Goal: Information Seeking & Learning: Understand process/instructions

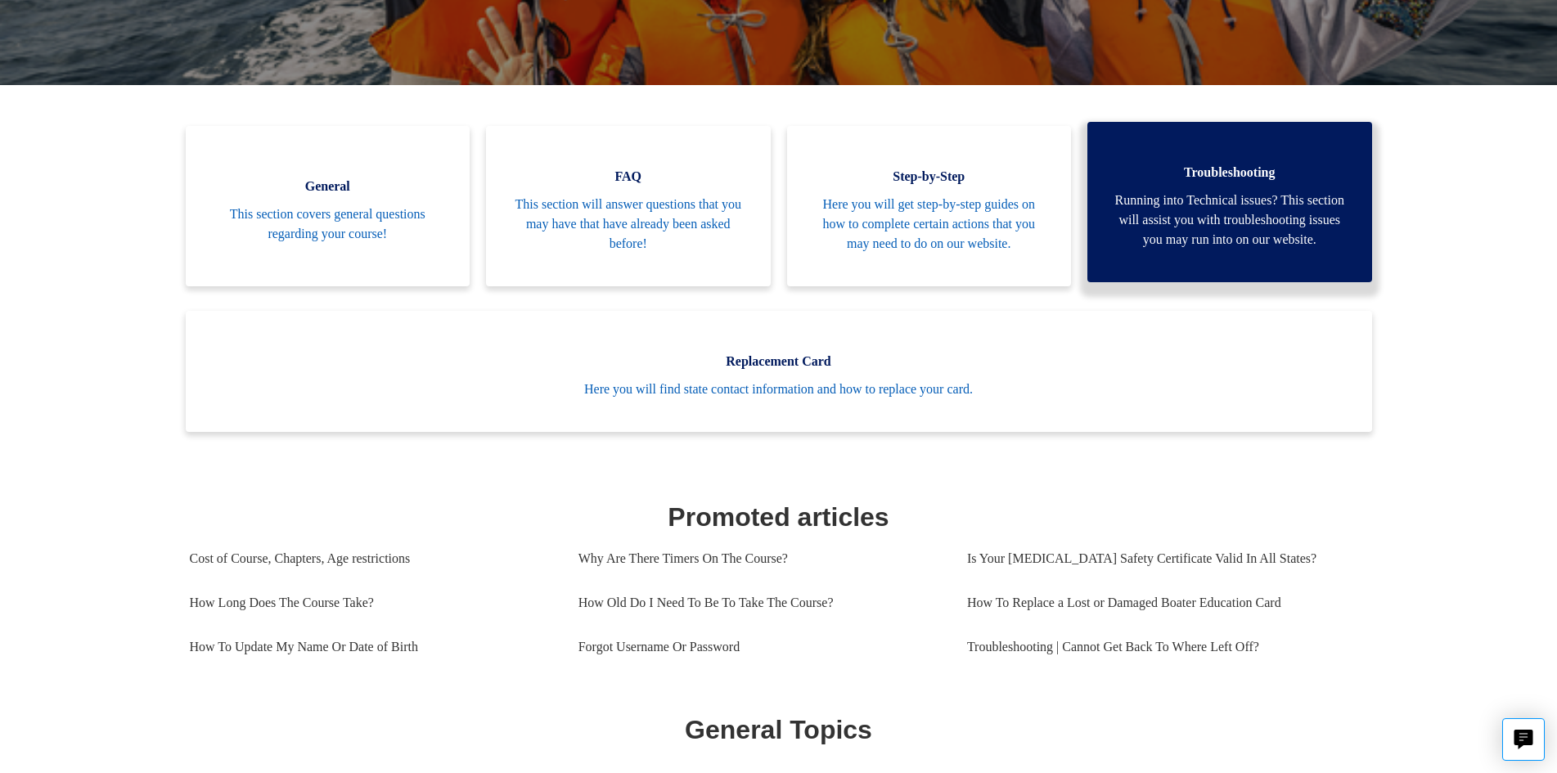
scroll to position [363, 0]
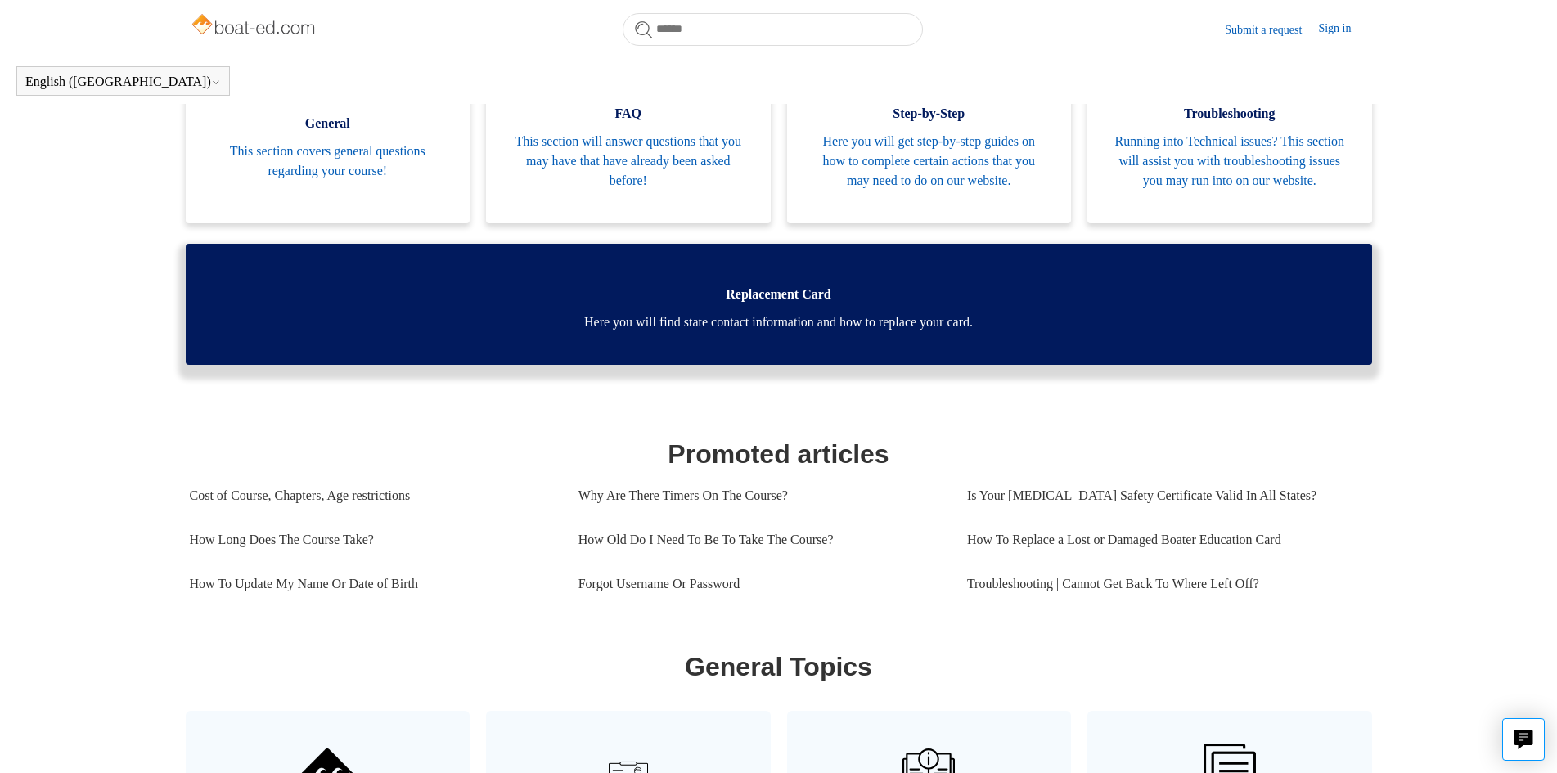
click at [793, 332] on span "Here you will find state contact information and how to replace your card." at bounding box center [778, 323] width 1137 height 20
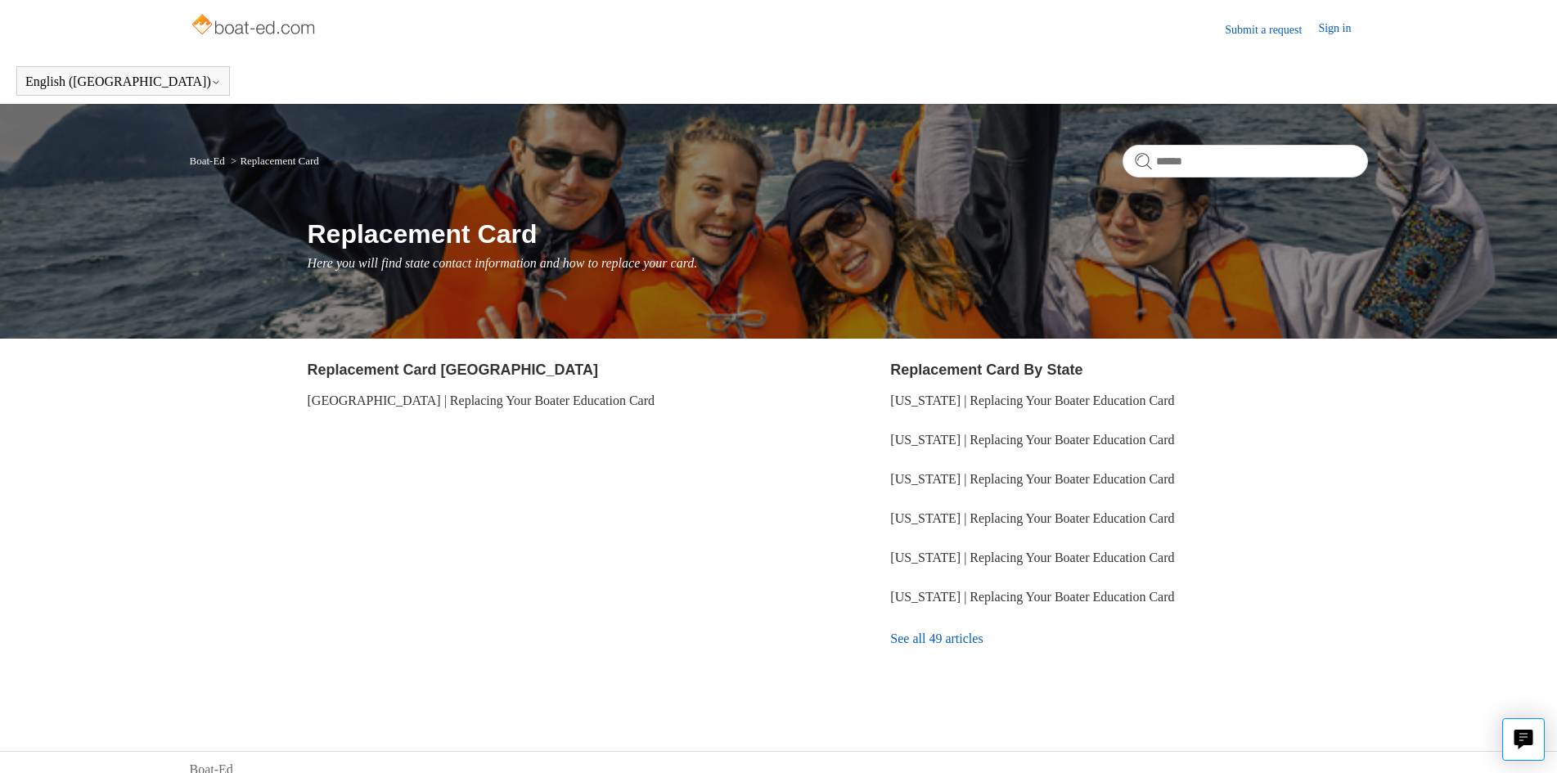
click at [904, 641] on link "See all 49 articles" at bounding box center [1128, 639] width 477 height 44
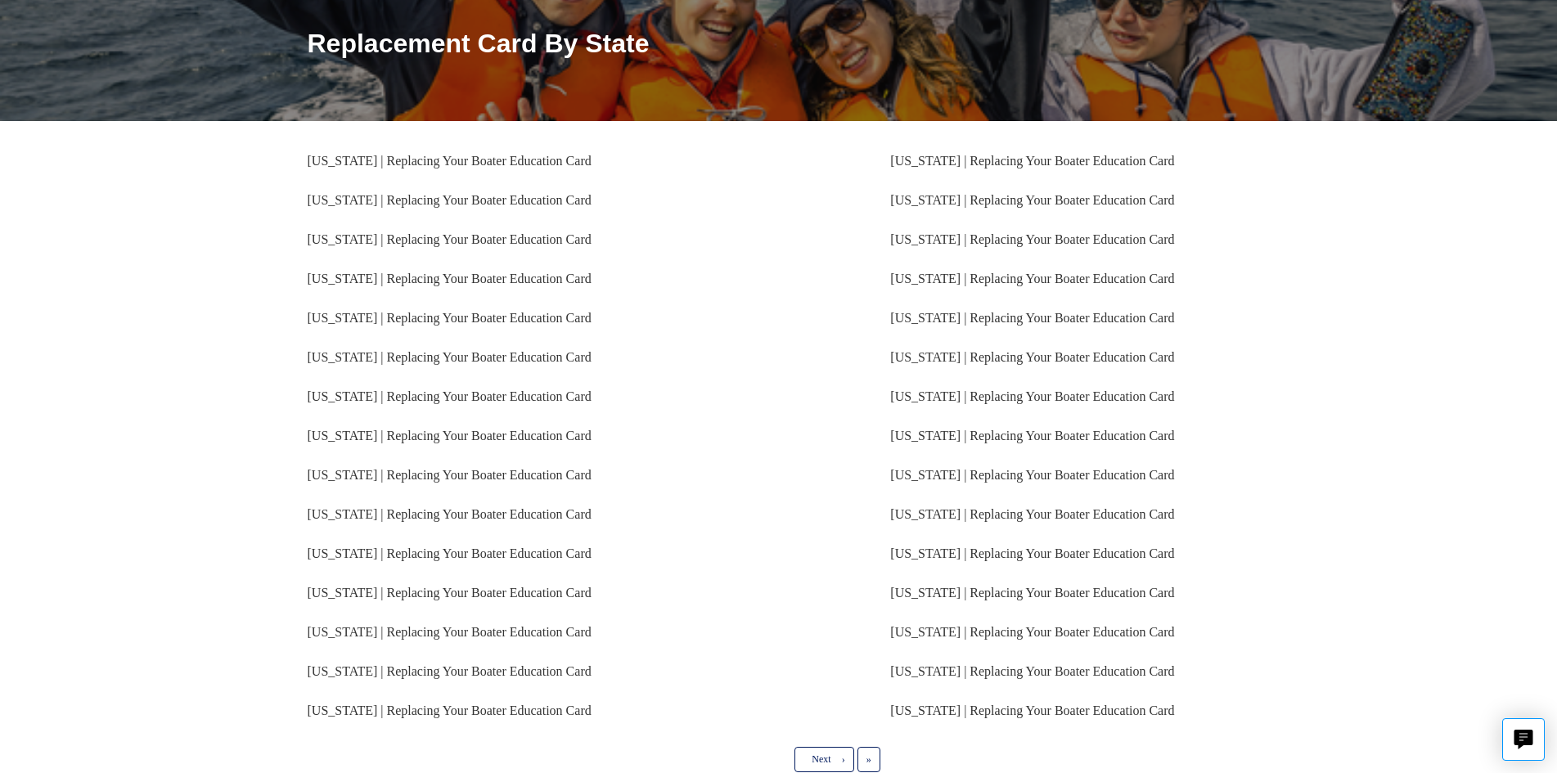
scroll to position [245, 0]
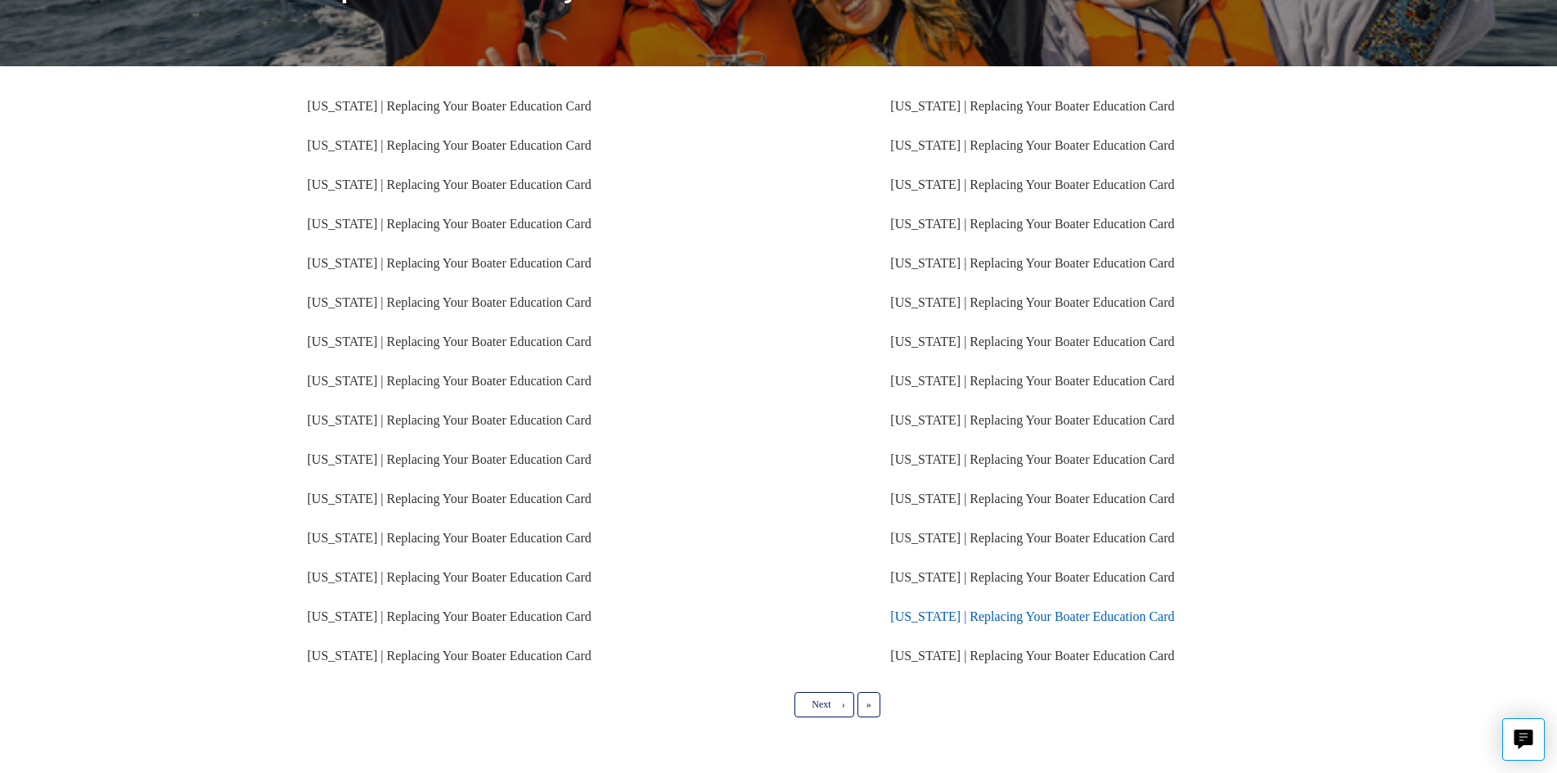
click at [1000, 616] on link "[US_STATE] | Replacing Your Boater Education Card" at bounding box center [1032, 617] width 284 height 14
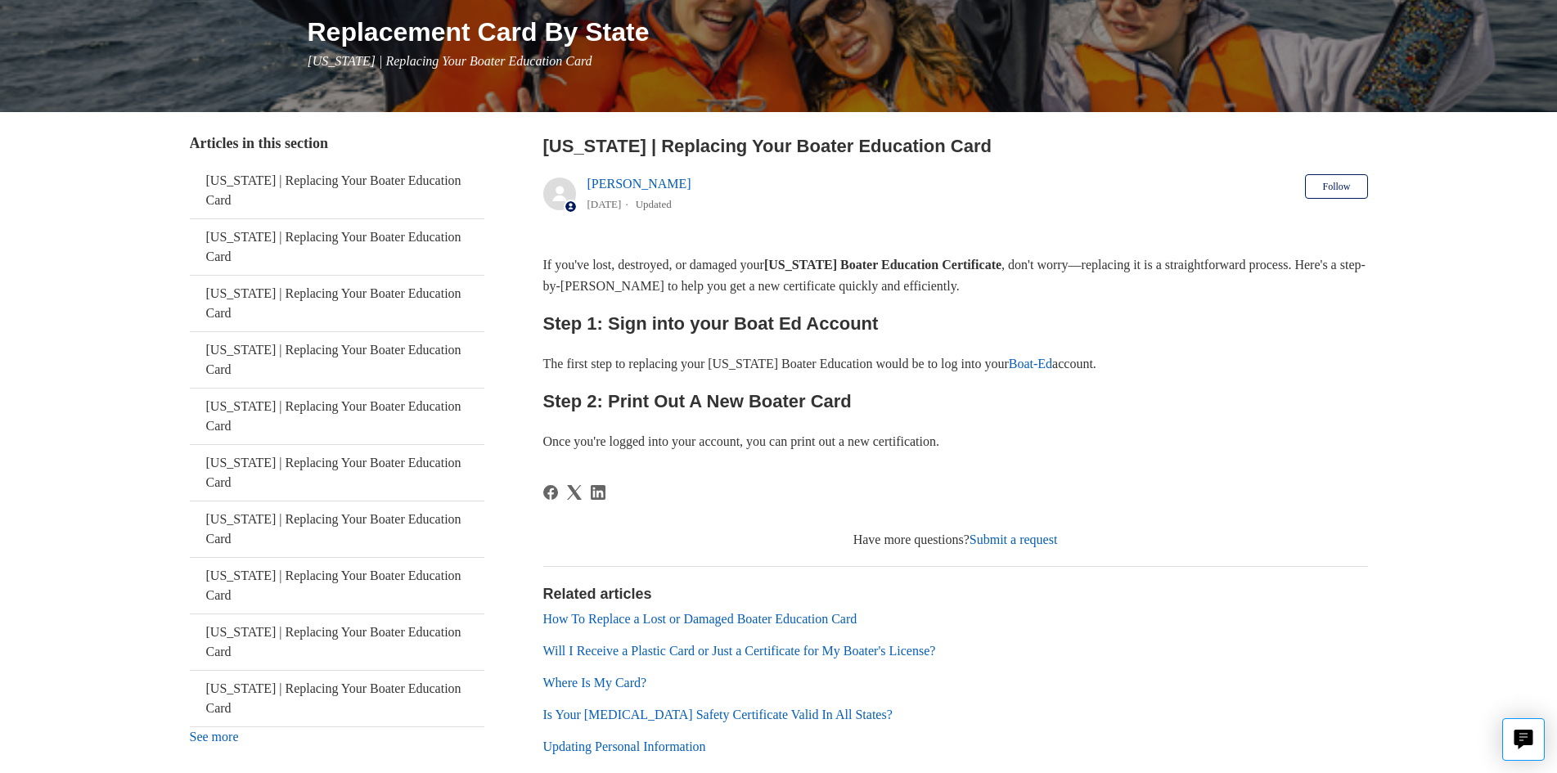
scroll to position [245, 0]
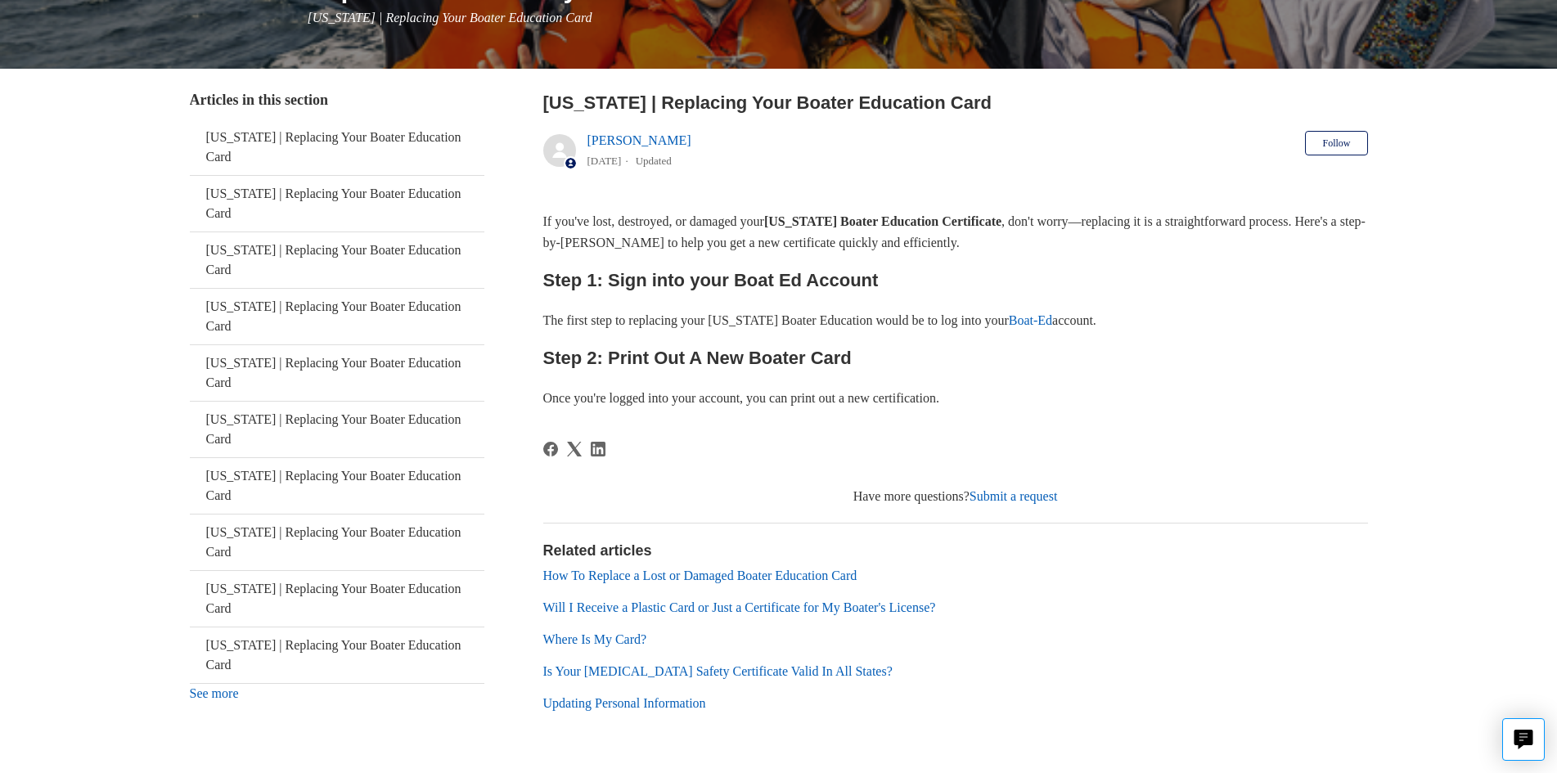
click at [990, 498] on link "Submit a request" at bounding box center [1014, 496] width 88 height 14
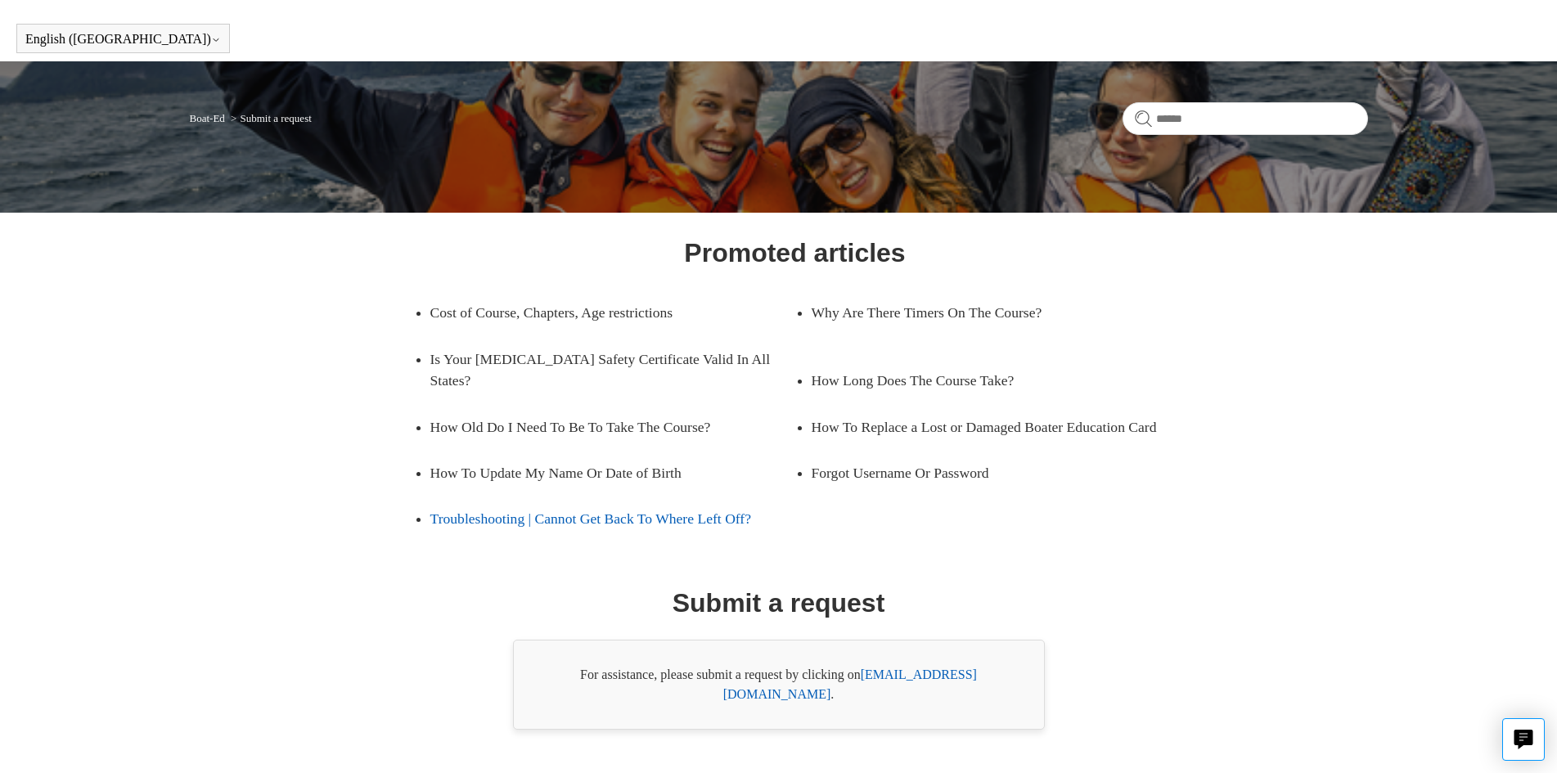
scroll to position [65, 0]
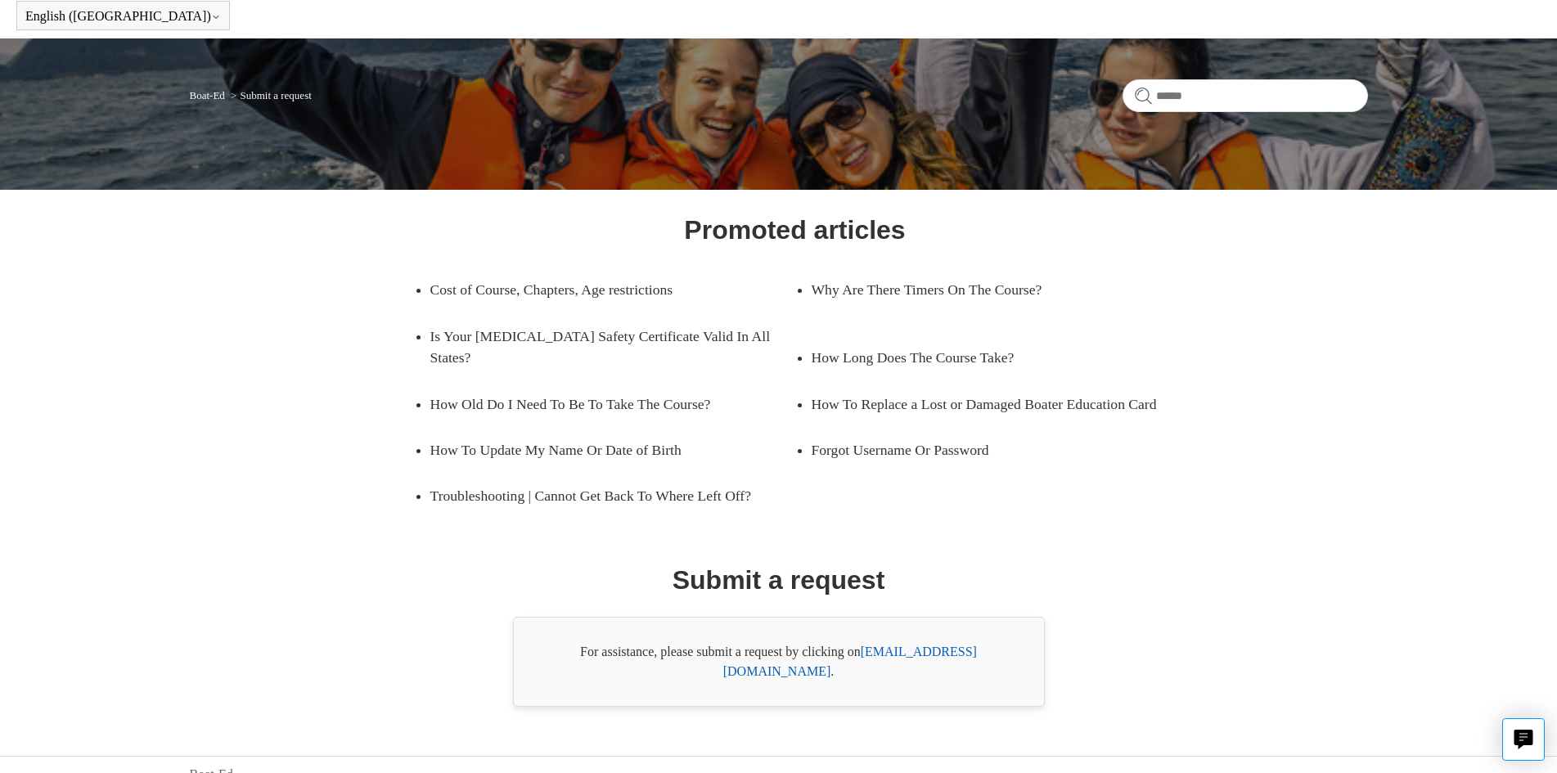
click at [910, 659] on link "[EMAIL_ADDRESS][DOMAIN_NAME]" at bounding box center [850, 662] width 254 height 34
click at [956, 654] on link "[EMAIL_ADDRESS][DOMAIN_NAME]" at bounding box center [850, 662] width 254 height 34
drag, startPoint x: 997, startPoint y: 657, endPoint x: 866, endPoint y: 653, distance: 131.0
click at [866, 653] on div "For assistance, please submit a request by clicking on [EMAIL_ADDRESS][DOMAIN_N…" at bounding box center [779, 662] width 532 height 90
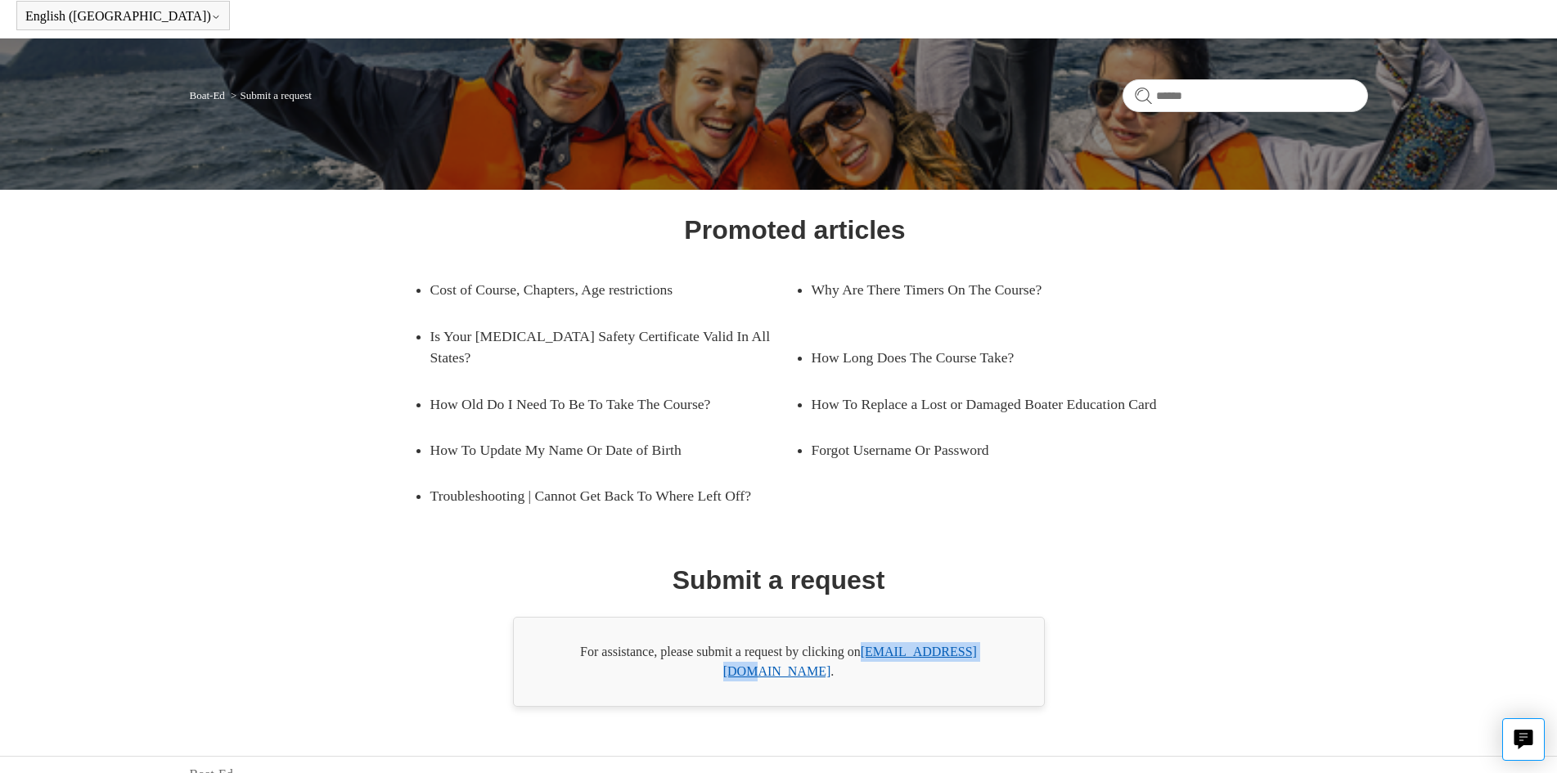
copy link "[EMAIL_ADDRESS][DOMAIN_NAME]"
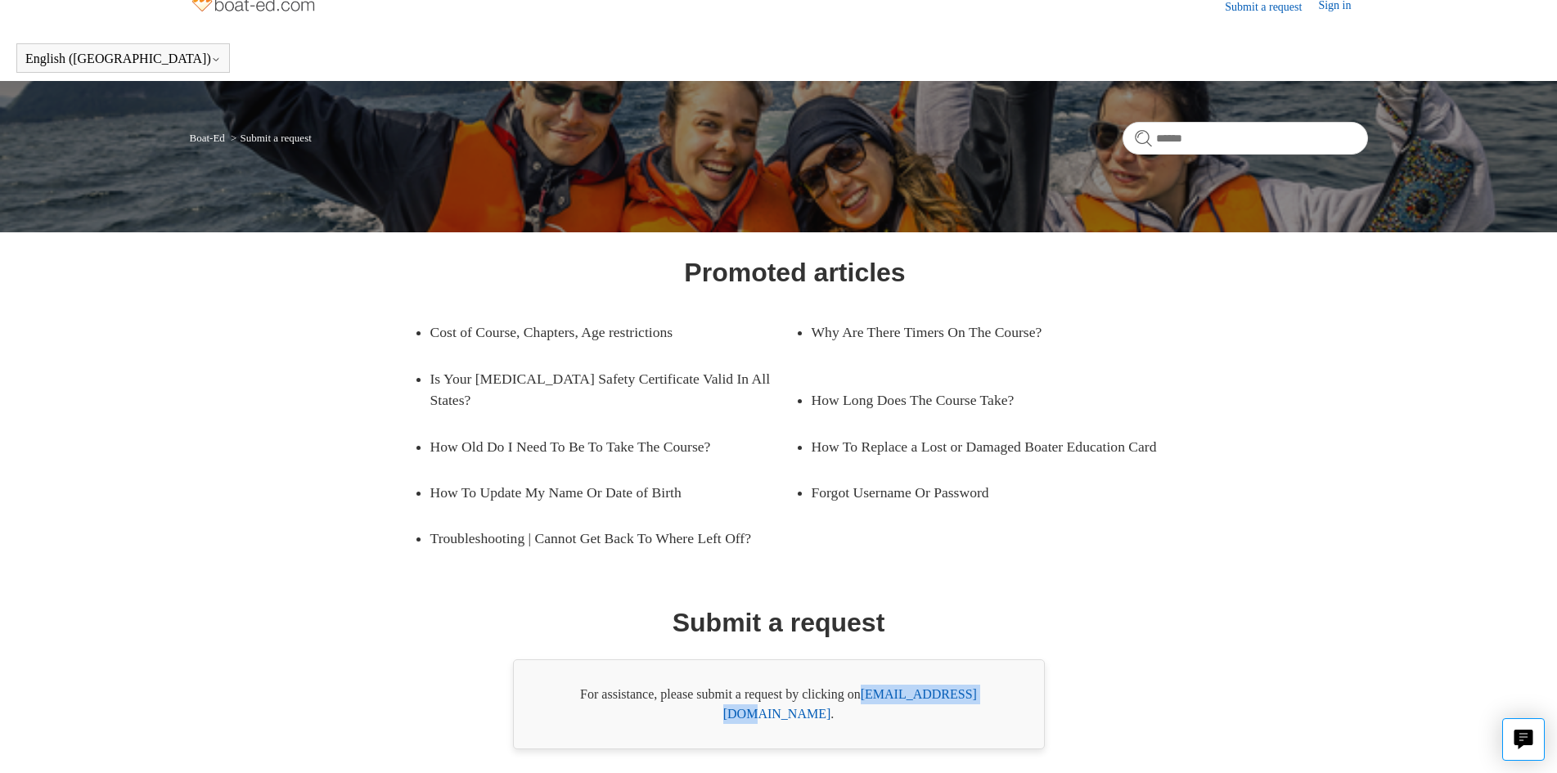
scroll to position [0, 0]
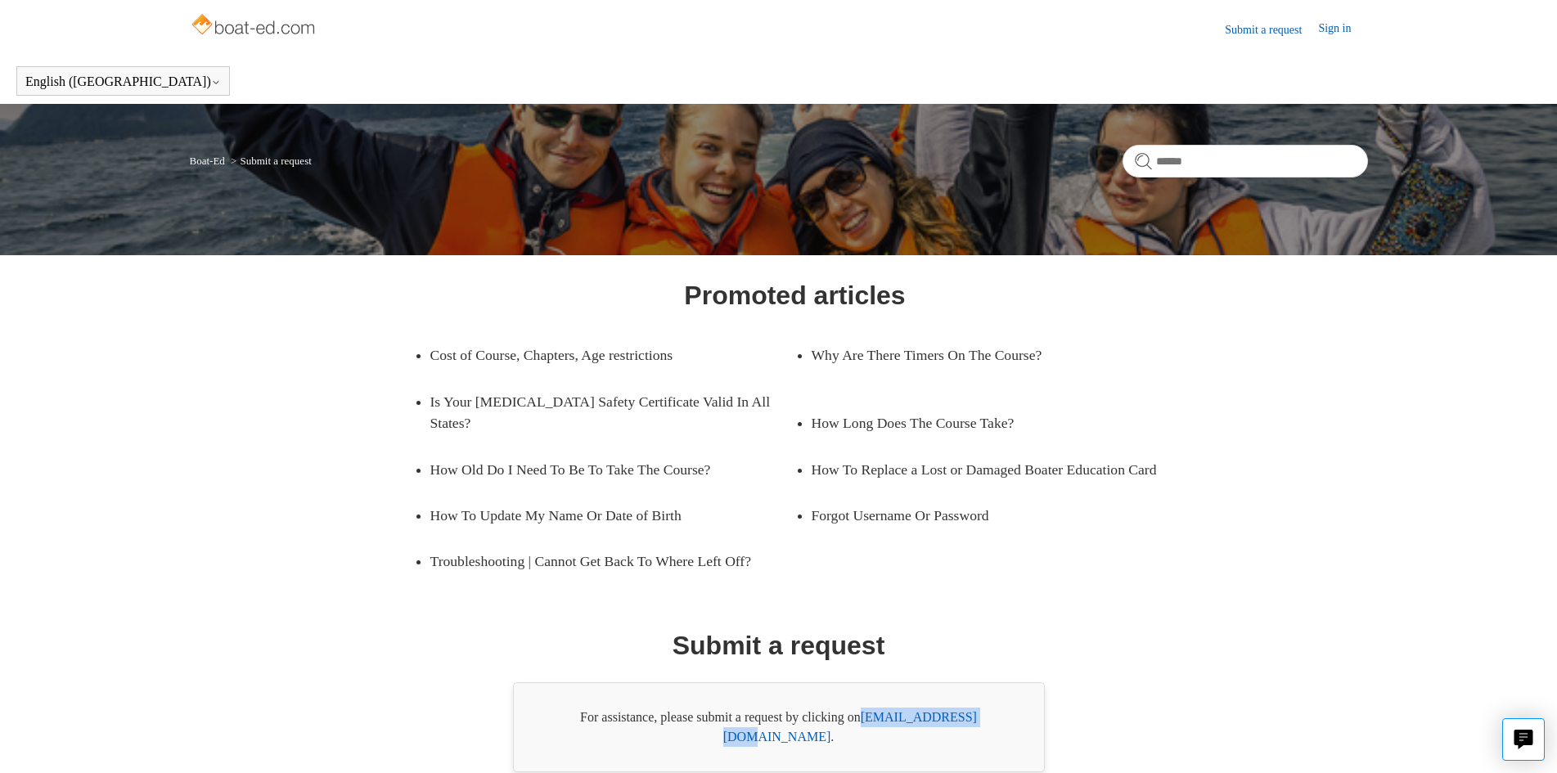
click at [1327, 29] on link "Sign in" at bounding box center [1342, 30] width 49 height 20
